Goal: Task Accomplishment & Management: Use online tool/utility

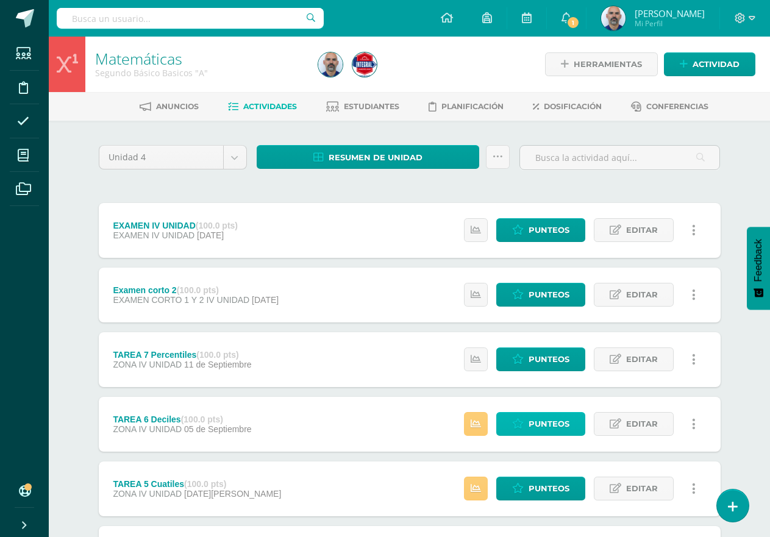
click at [530, 429] on span "Punteos" at bounding box center [549, 424] width 41 height 23
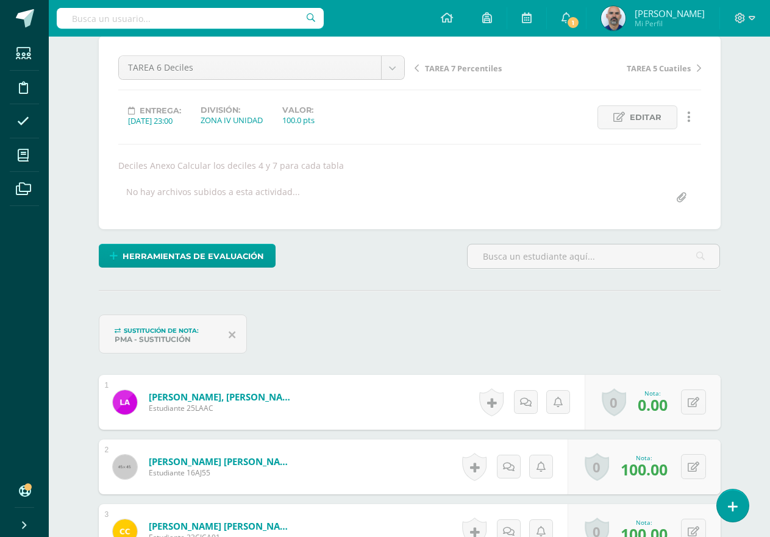
scroll to position [110, 0]
click at [687, 404] on button at bounding box center [693, 401] width 25 height 25
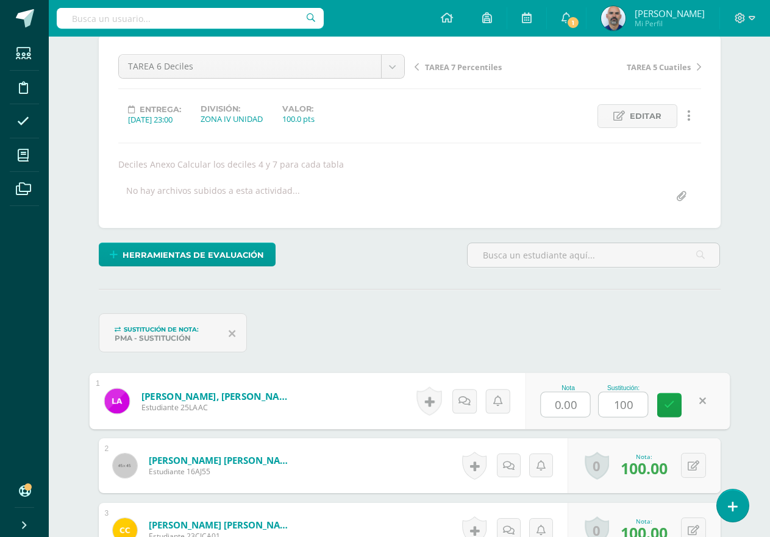
scroll to position [111, 0]
type input "100"
click at [668, 322] on div "Sustitución de nota: PMA - Sustitución" at bounding box center [410, 337] width 632 height 49
